Goal: Find specific page/section: Find specific page/section

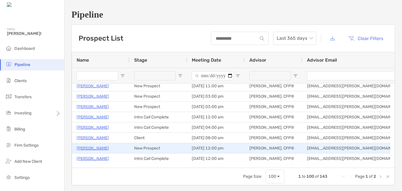
scroll to position [63, 0]
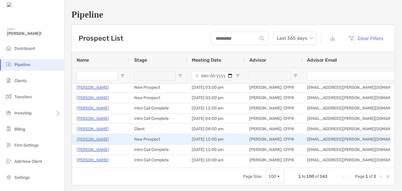
click at [93, 139] on p "[PERSON_NAME]" at bounding box center [93, 138] width 32 height 7
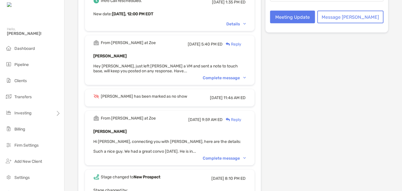
scroll to position [166, 0]
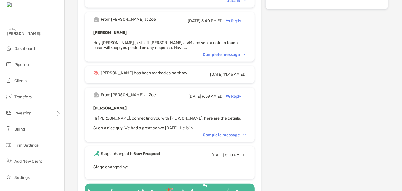
click at [219, 131] on div "From [PERSON_NAME] at [PERSON_NAME][DATE] 9:59 AM ED Reply [PERSON_NAME] Hi [PE…" at bounding box center [169, 114] width 169 height 54
click at [218, 133] on div "Complete message" at bounding box center [224, 134] width 43 height 5
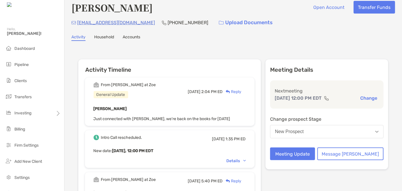
scroll to position [0, 0]
